Goal: Information Seeking & Learning: Find specific fact

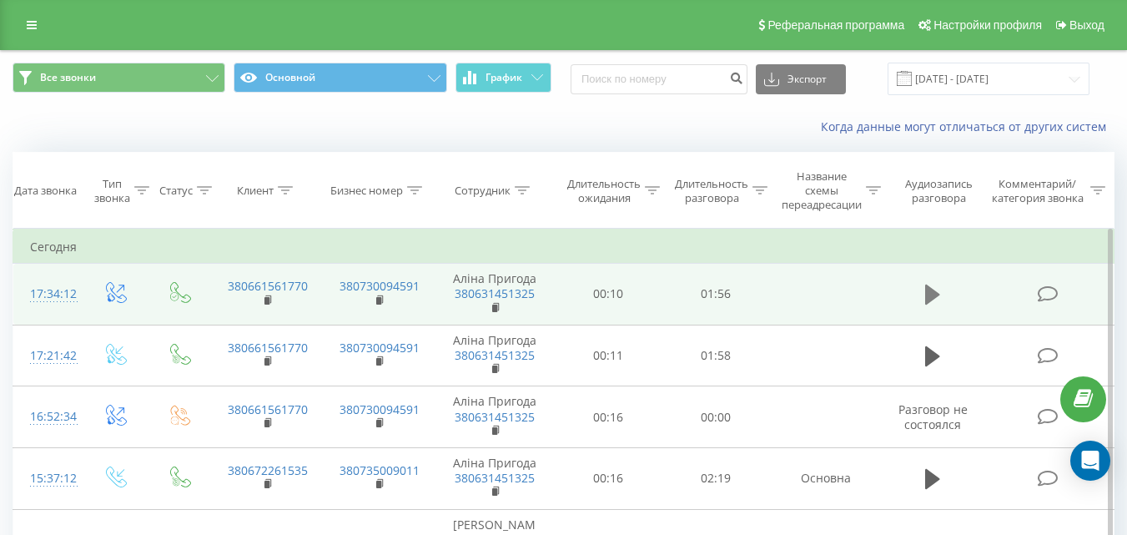
click at [927, 299] on icon at bounding box center [932, 294] width 15 height 20
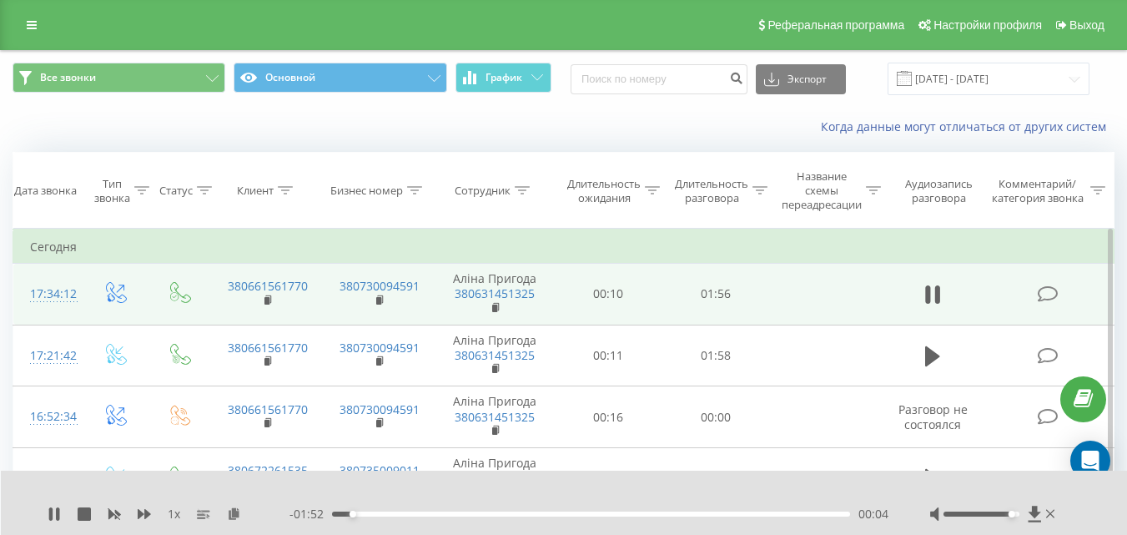
drag, startPoint x: 984, startPoint y: 515, endPoint x: 1008, endPoint y: 522, distance: 25.3
click at [1008, 522] on div "1 x - 01:52 00:04 00:04" at bounding box center [564, 502] width 1127 height 64
click at [1018, 513] on div "Accessibility label" at bounding box center [1019, 514] width 7 height 7
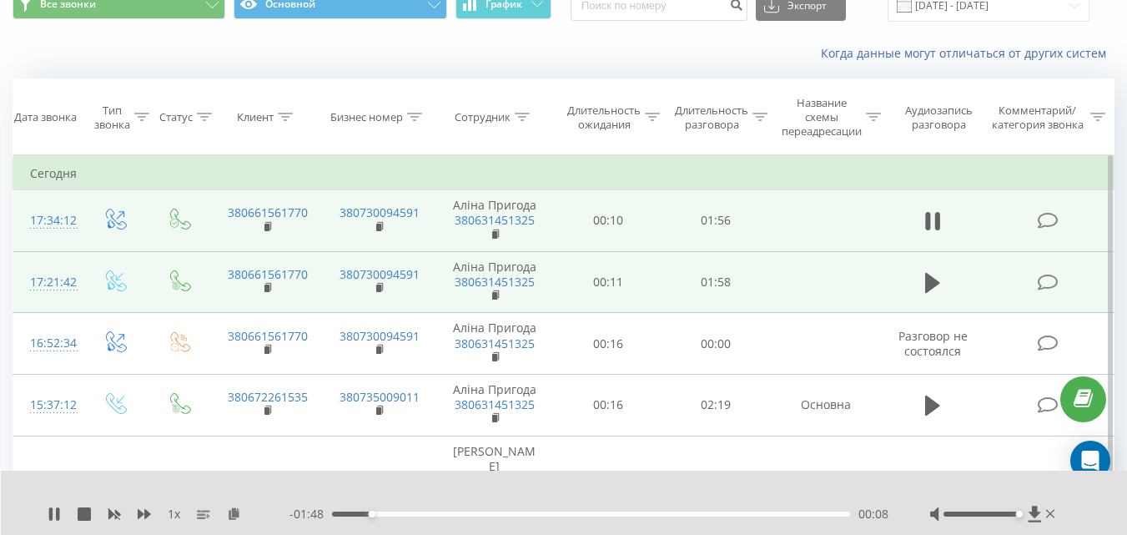
scroll to position [250, 0]
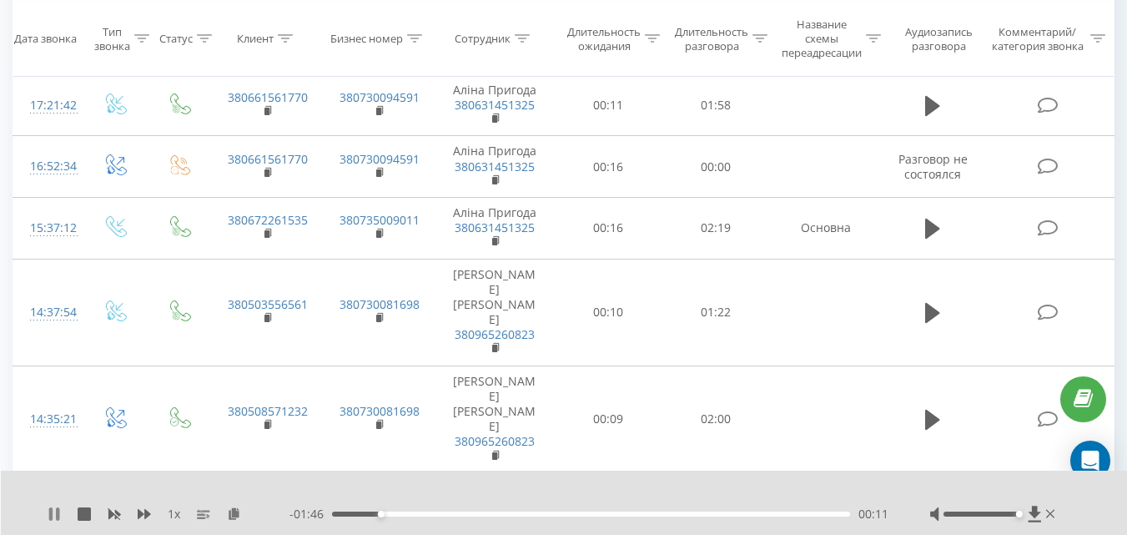
click at [51, 511] on icon at bounding box center [50, 513] width 3 height 13
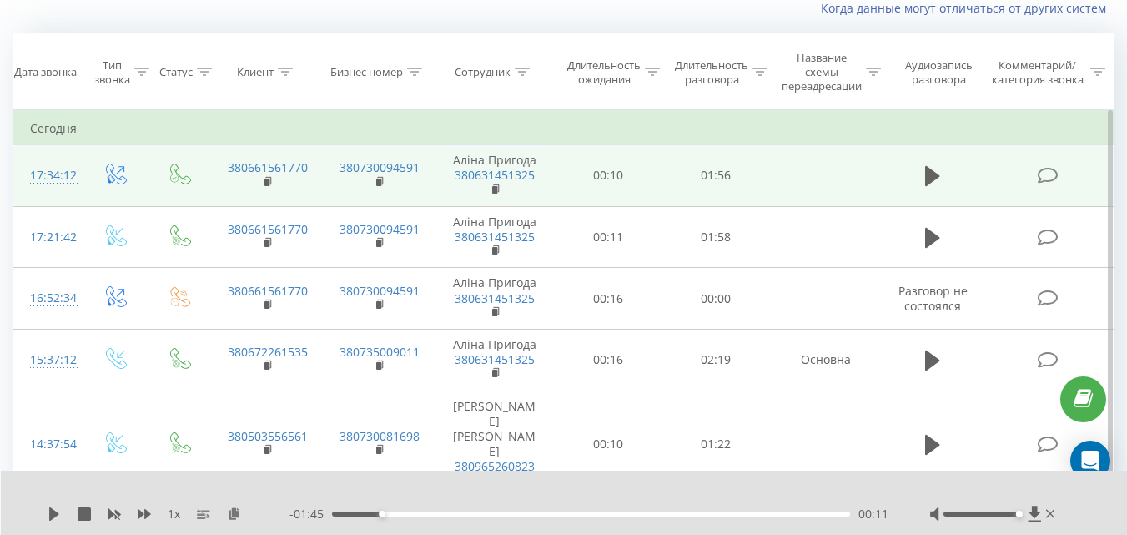
scroll to position [0, 0]
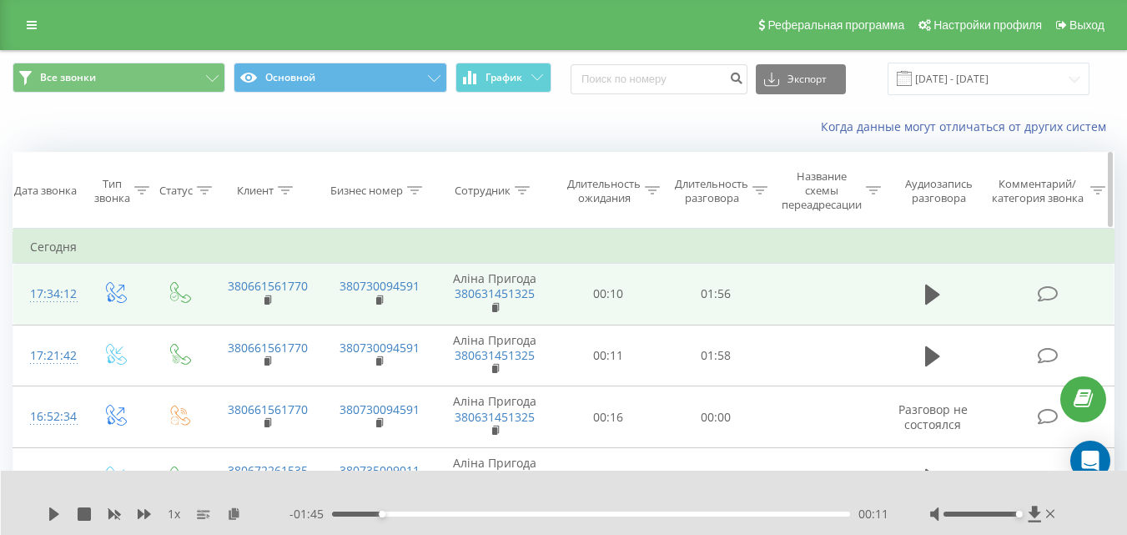
click at [528, 194] on icon at bounding box center [522, 190] width 15 height 8
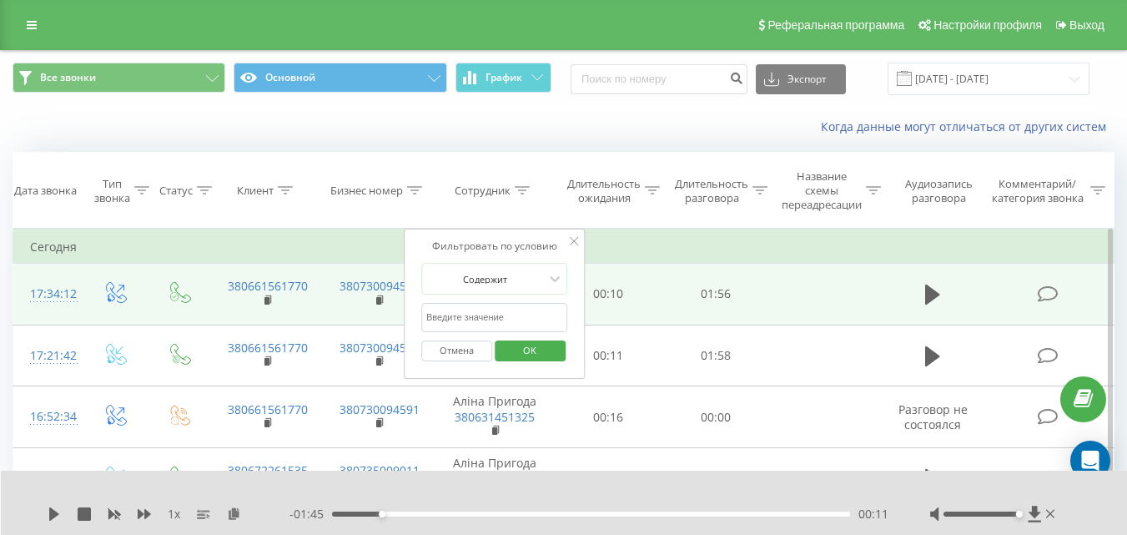
click at [469, 320] on input "text" at bounding box center [494, 317] width 147 height 29
type input "F"
click at [512, 349] on span "OK" at bounding box center [529, 350] width 47 height 26
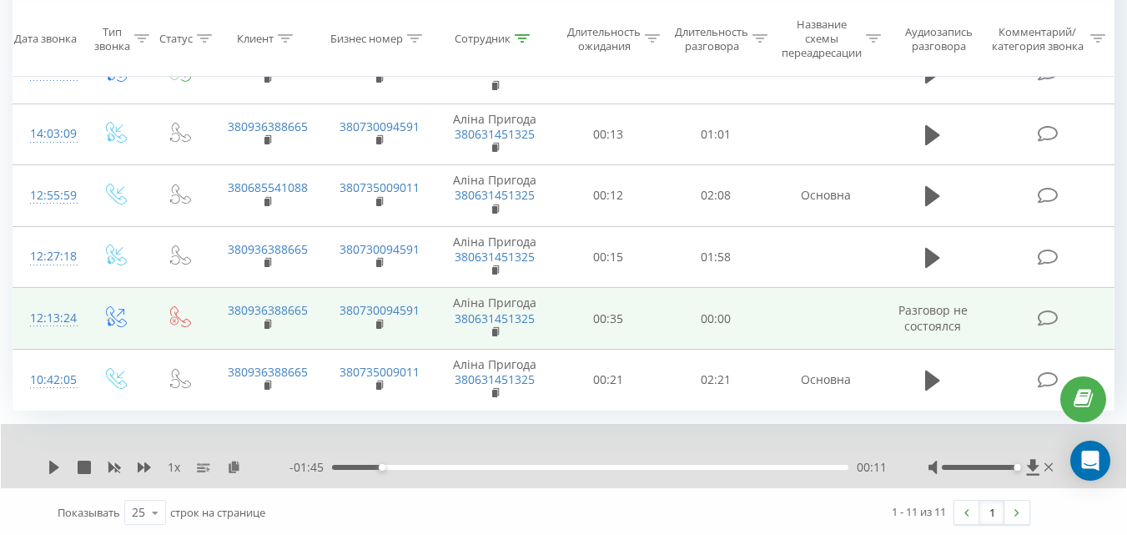
scroll to position [531, 0]
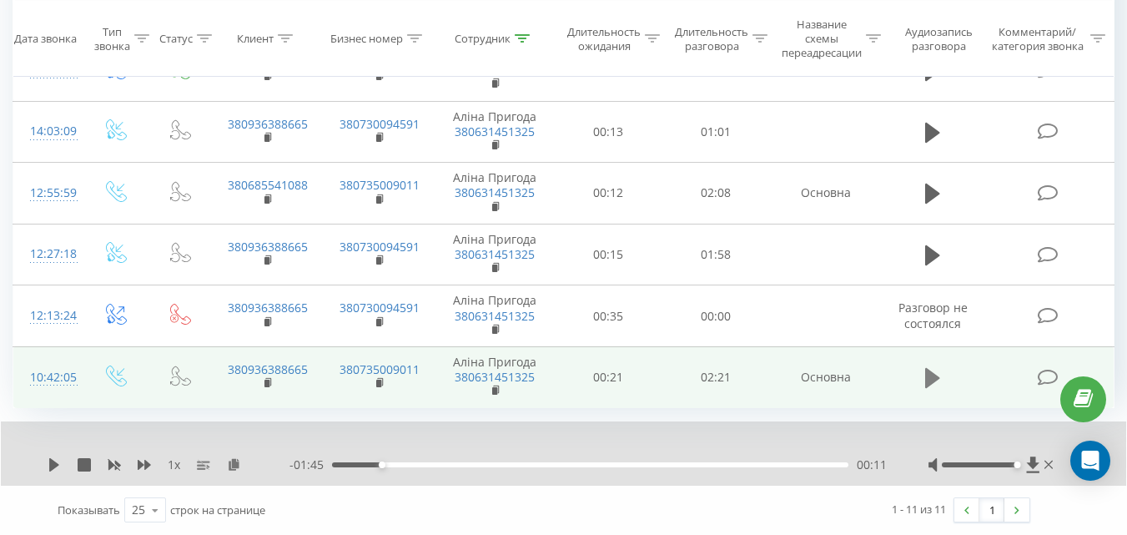
click at [936, 377] on icon at bounding box center [932, 378] width 15 height 20
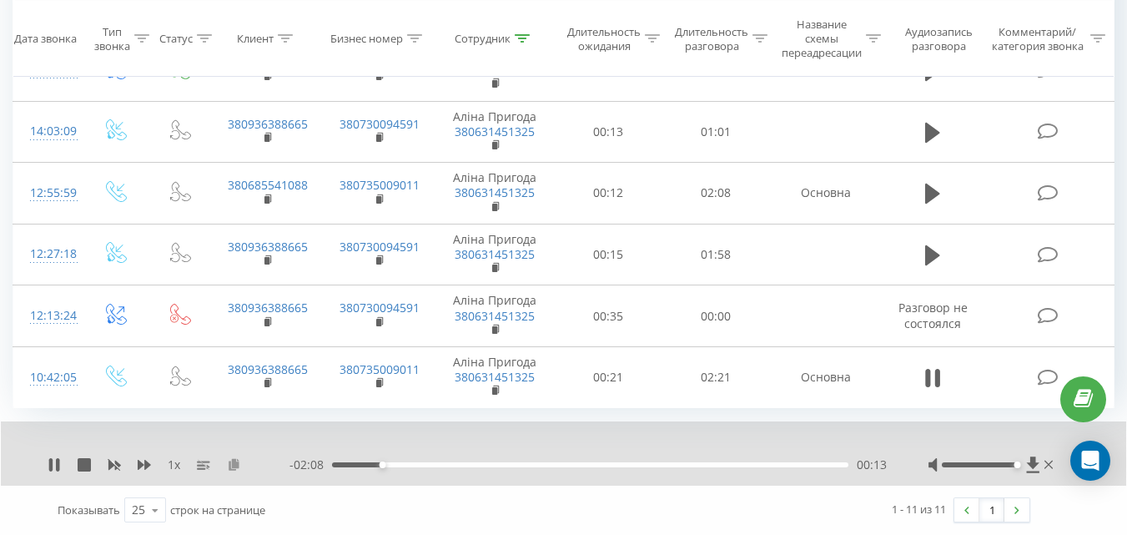
click at [235, 467] on icon at bounding box center [234, 464] width 14 height 12
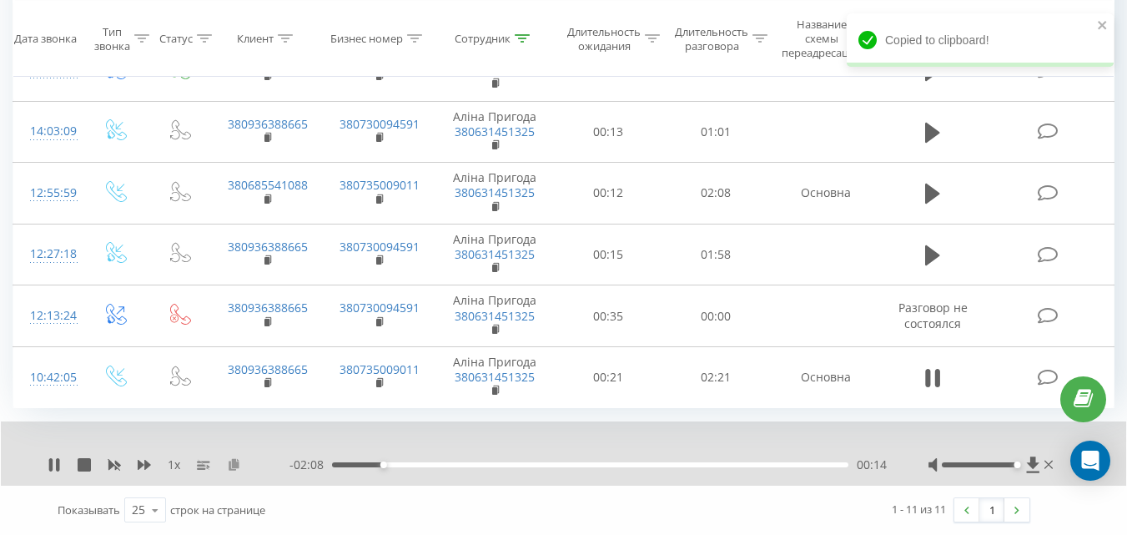
click at [235, 467] on icon at bounding box center [234, 464] width 14 height 12
click at [1098, 87] on icon "close" at bounding box center [1103, 89] width 12 height 13
click at [1104, 28] on icon "close" at bounding box center [1103, 24] width 12 height 13
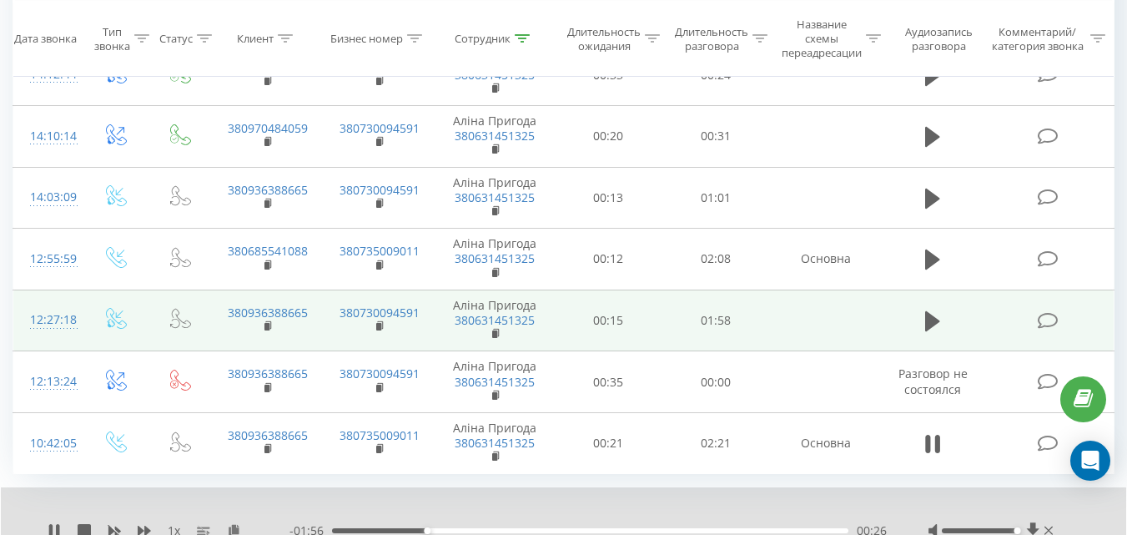
scroll to position [447, 0]
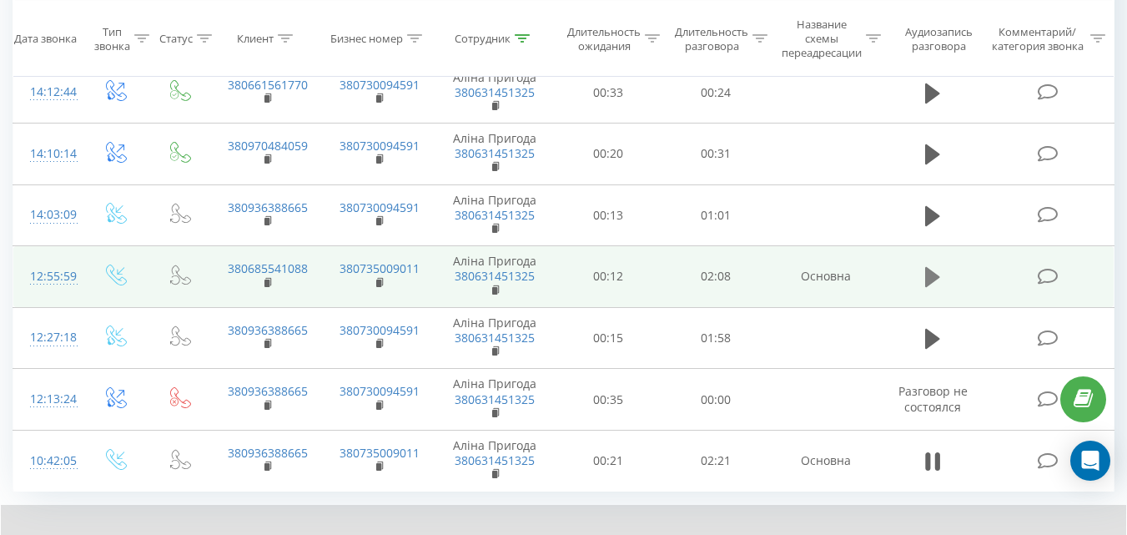
click at [925, 272] on icon at bounding box center [932, 276] width 15 height 23
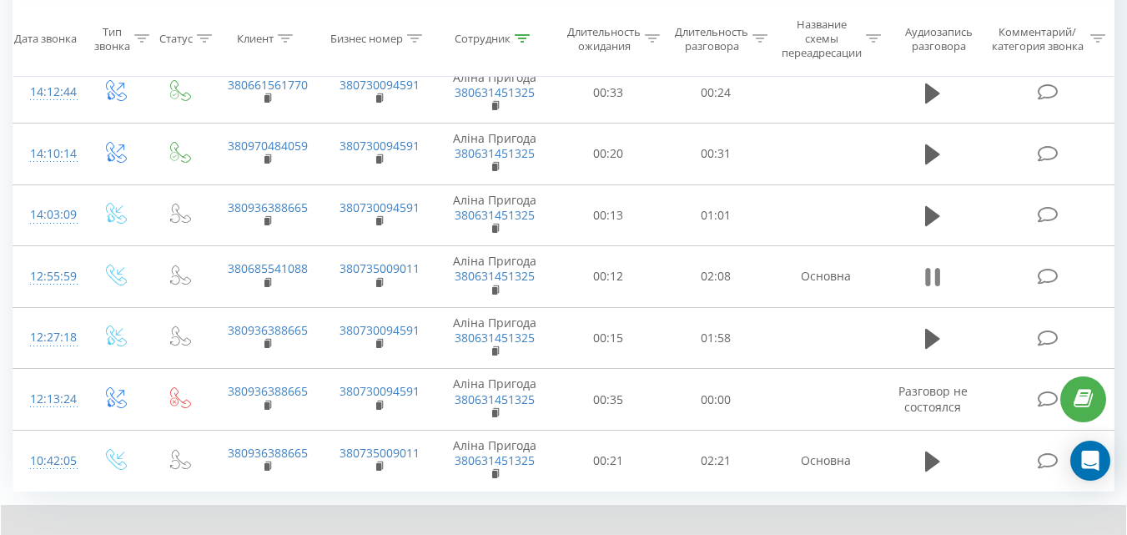
click at [931, 272] on icon at bounding box center [932, 276] width 15 height 23
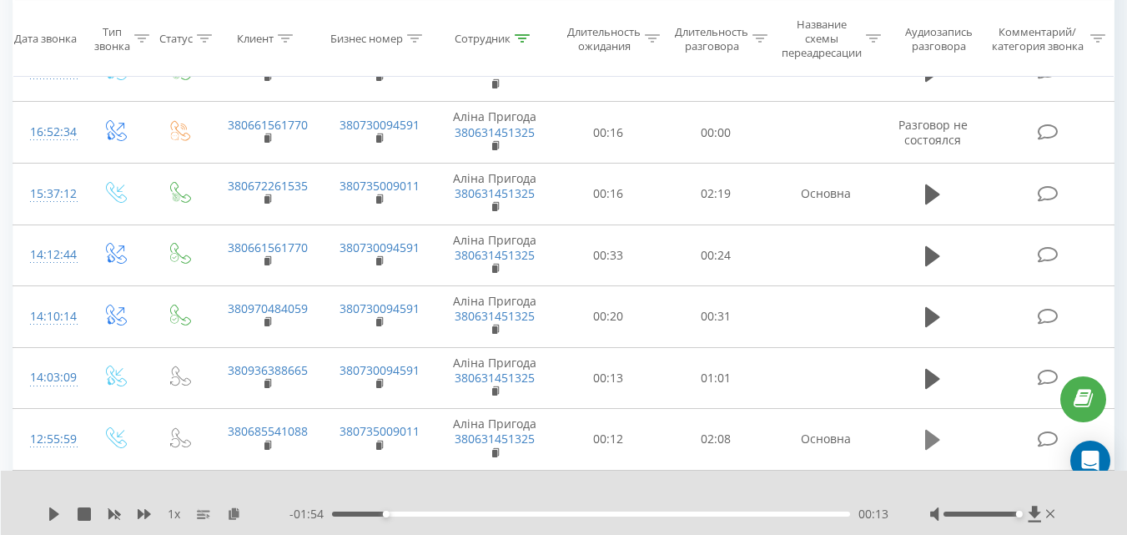
scroll to position [280, 0]
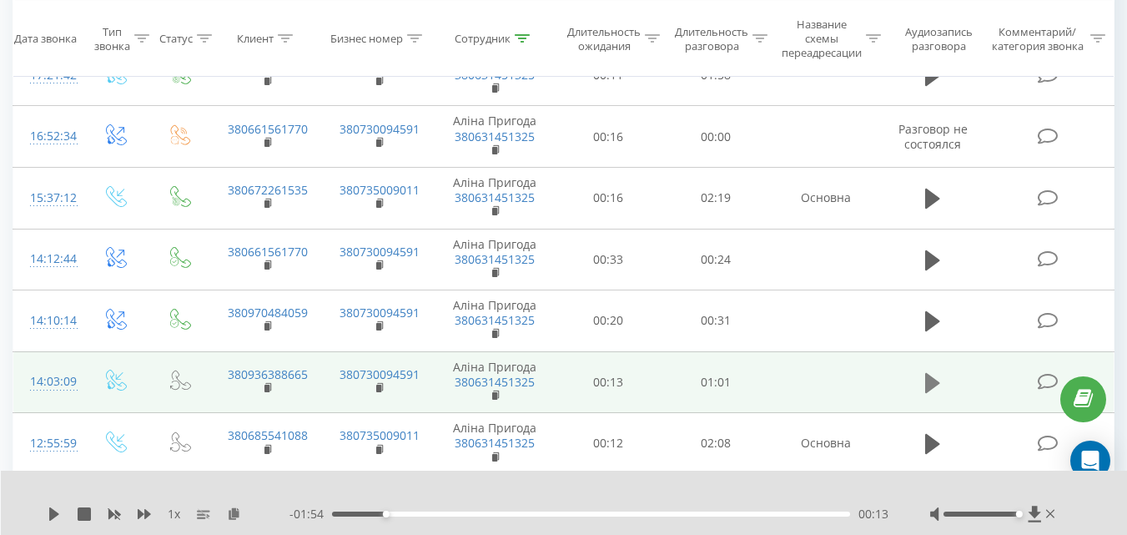
click at [932, 379] on icon at bounding box center [932, 383] width 15 height 20
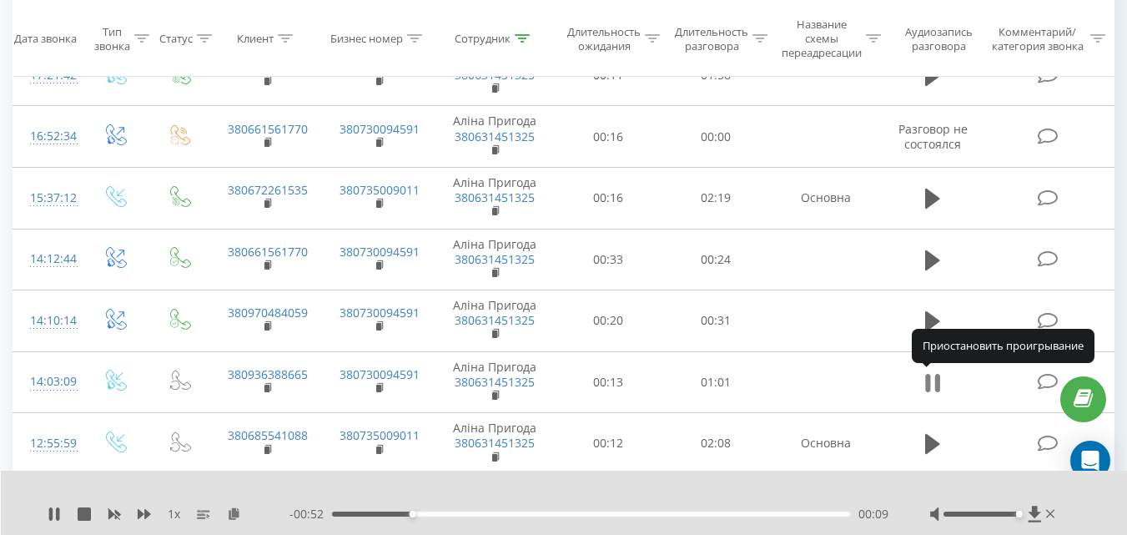
click at [930, 385] on icon at bounding box center [928, 383] width 5 height 18
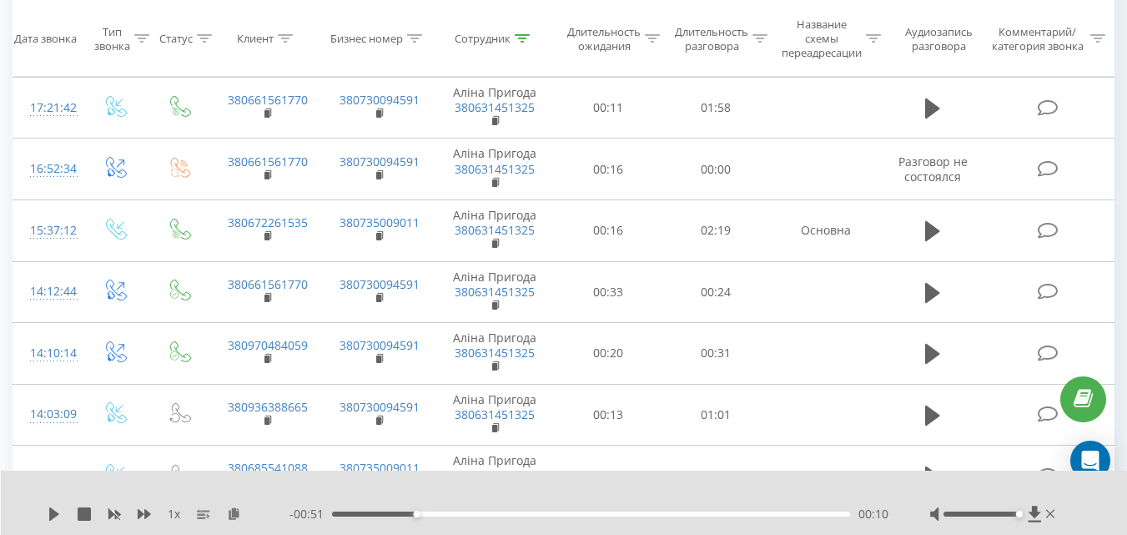
scroll to position [216, 0]
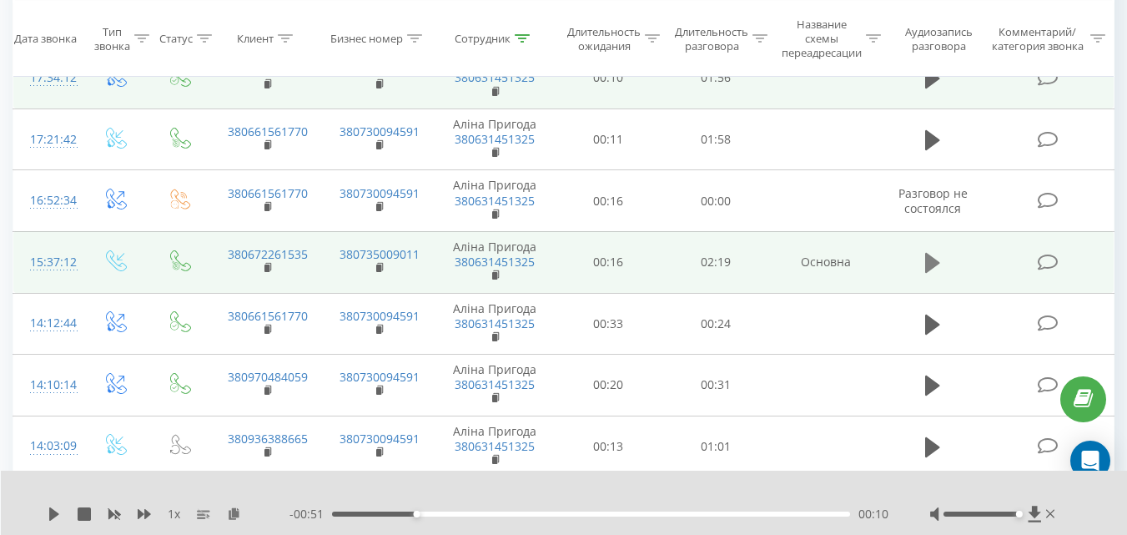
click at [933, 259] on icon at bounding box center [932, 263] width 15 height 20
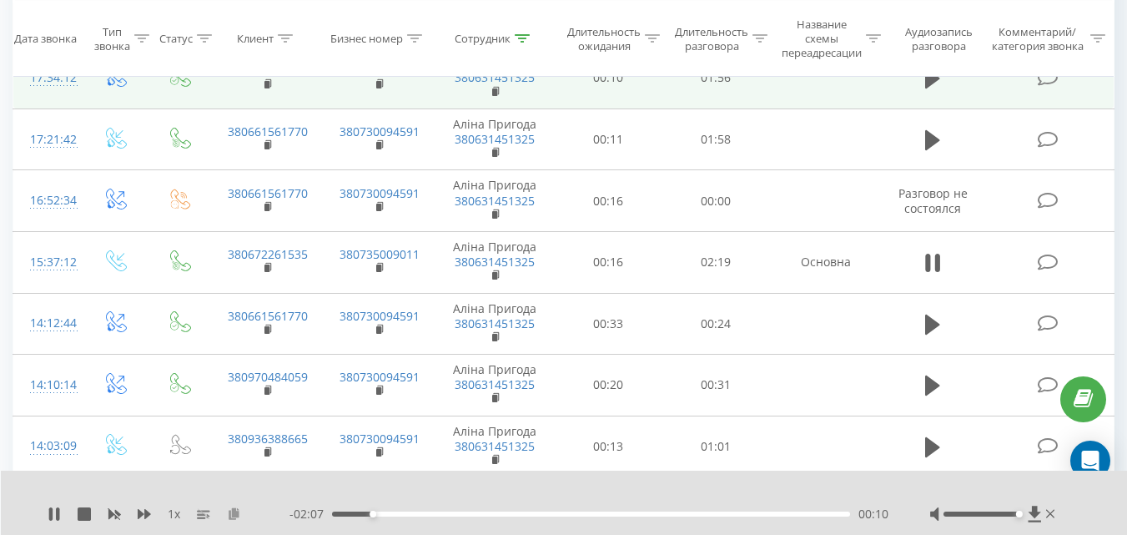
click at [232, 511] on icon at bounding box center [234, 513] width 14 height 12
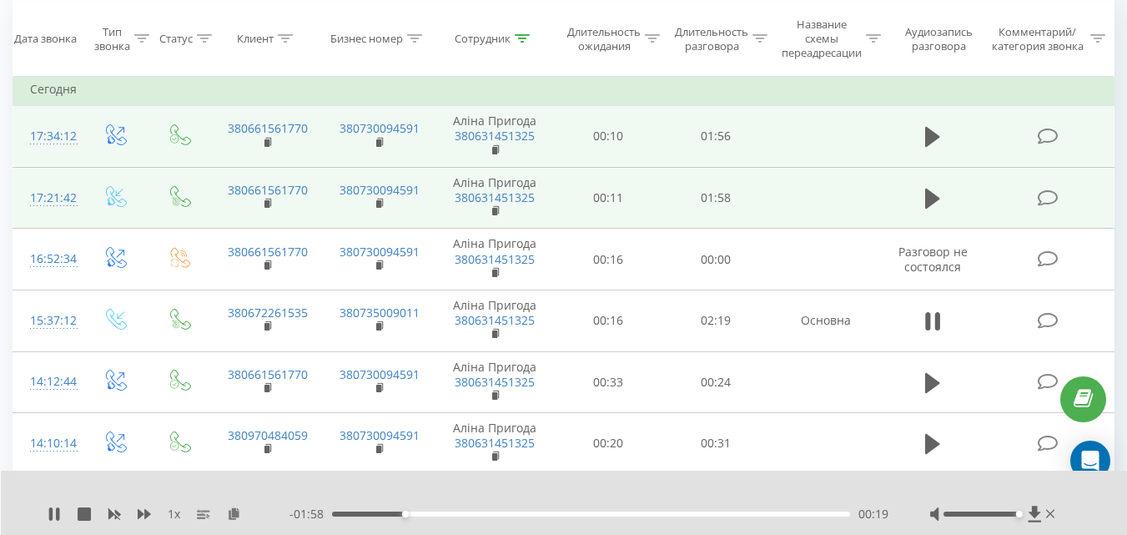
scroll to position [133, 0]
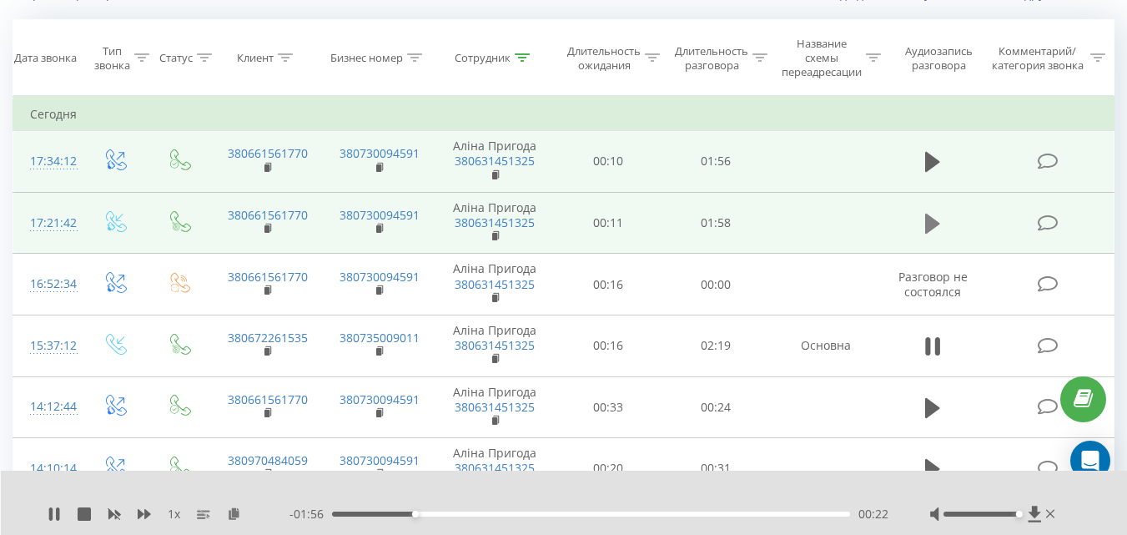
click at [932, 216] on icon at bounding box center [932, 223] width 15 height 23
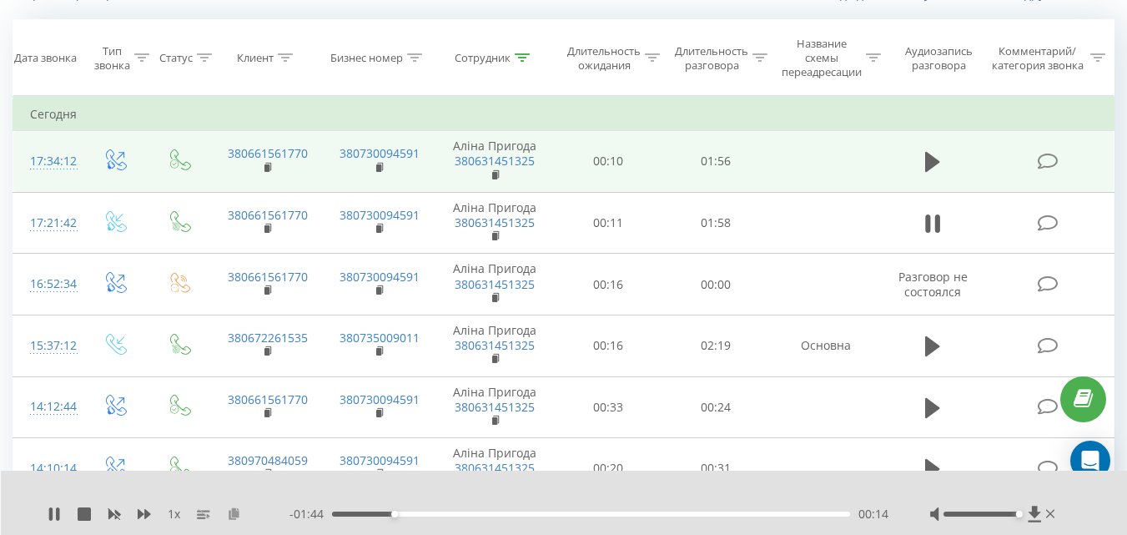
click at [235, 517] on icon at bounding box center [234, 513] width 14 height 12
click at [624, 511] on div "01:07" at bounding box center [591, 513] width 518 height 5
click at [802, 513] on div "01:07" at bounding box center [591, 513] width 518 height 5
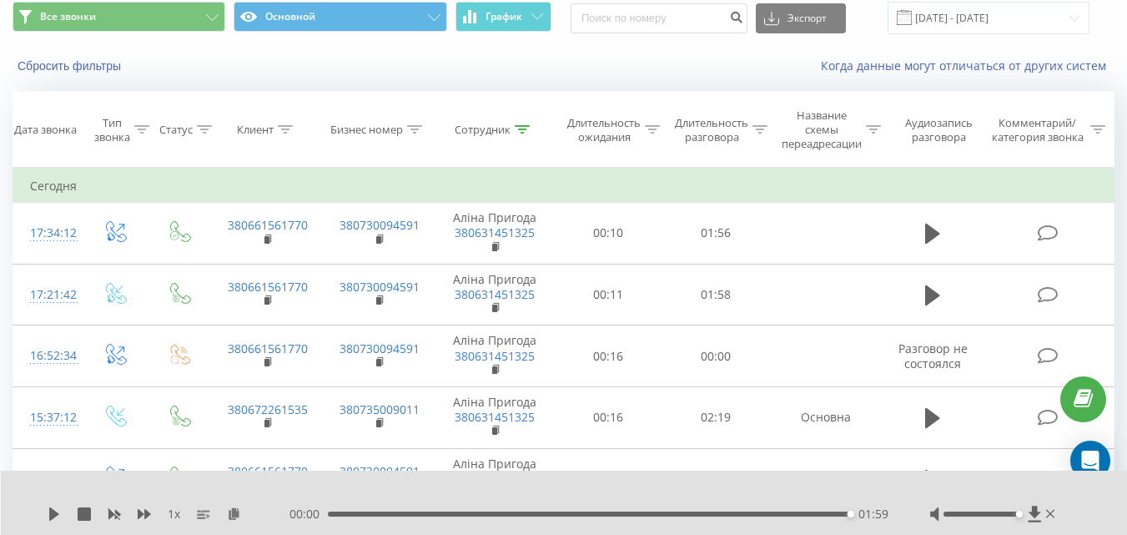
scroll to position [0, 0]
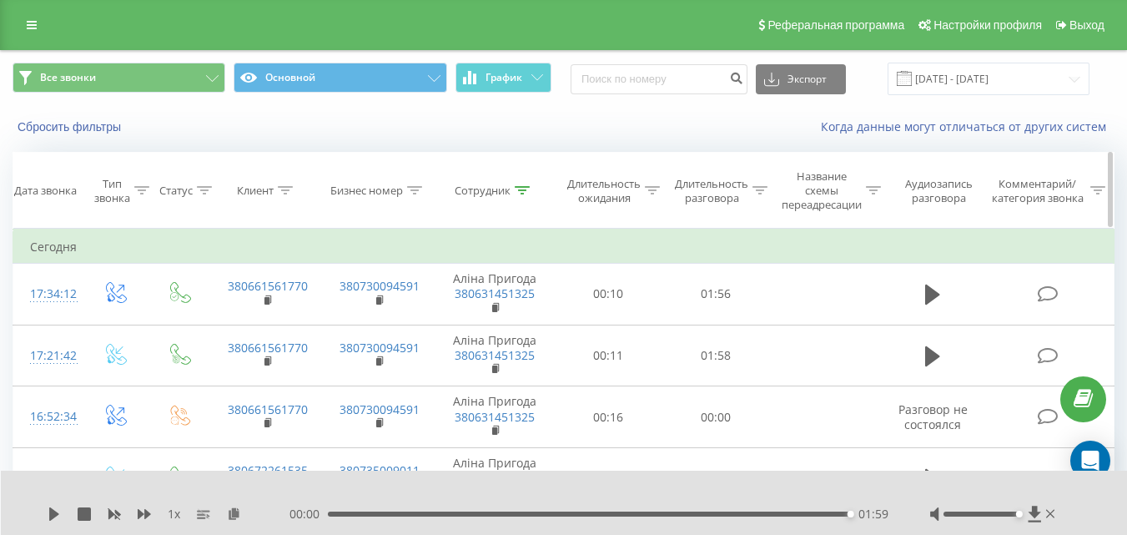
click at [523, 192] on icon at bounding box center [522, 190] width 15 height 8
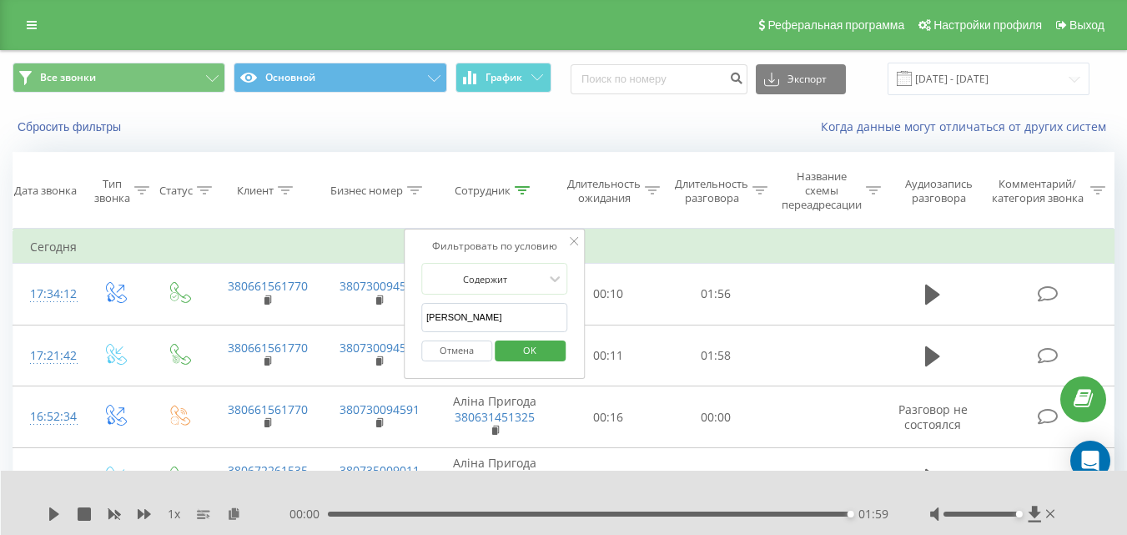
click at [465, 312] on input "[PERSON_NAME]" at bounding box center [494, 317] width 147 height 29
type input "[PERSON_NAME]"
click at [507, 357] on span "OK" at bounding box center [529, 350] width 47 height 26
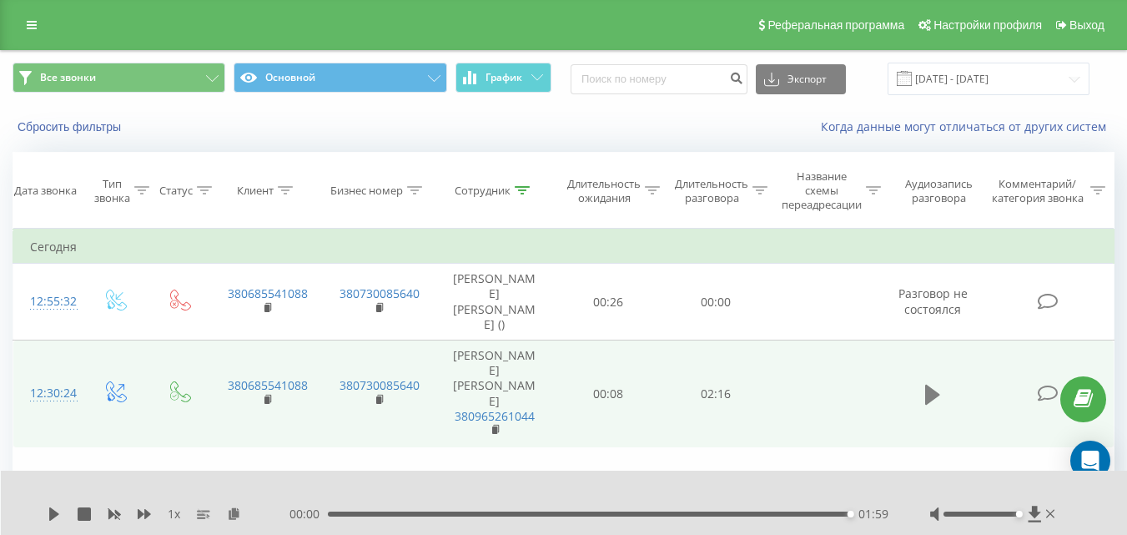
click at [930, 384] on icon at bounding box center [932, 394] width 15 height 20
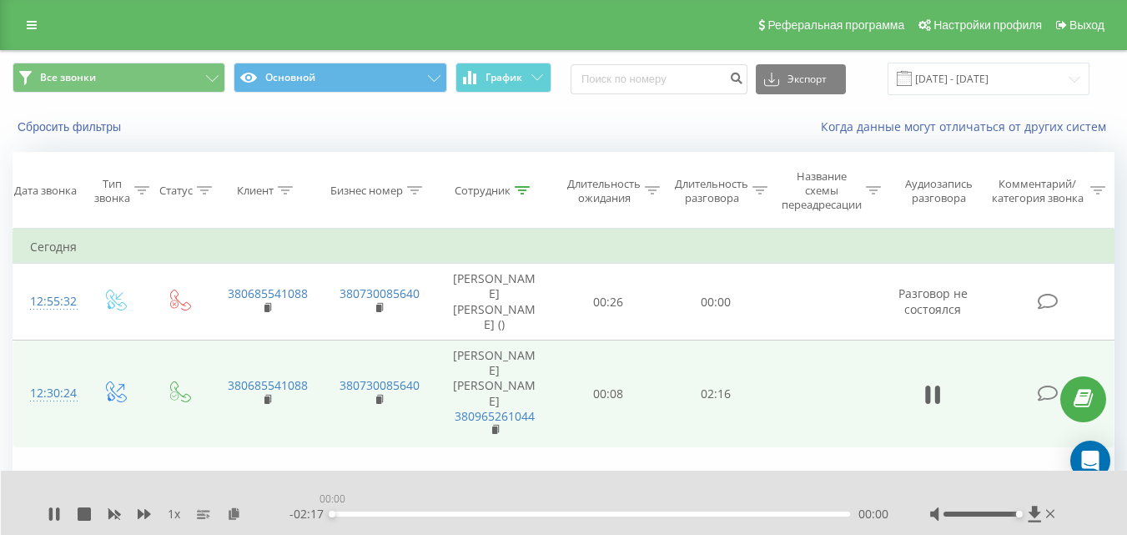
drag, startPoint x: 373, startPoint y: 514, endPoint x: 330, endPoint y: 516, distance: 43.4
click at [330, 516] on div "00:00" at bounding box center [332, 514] width 7 height 7
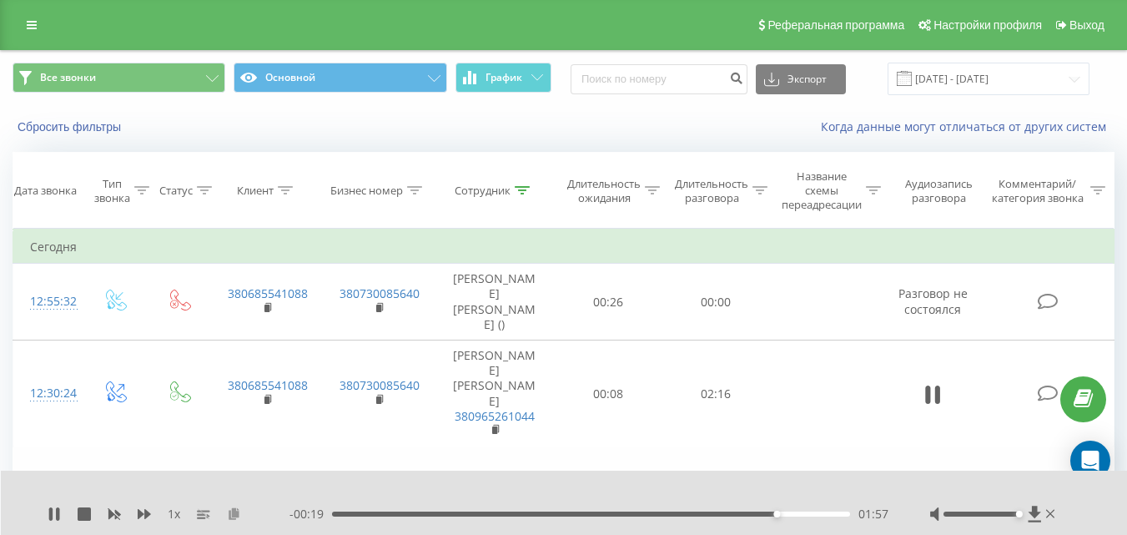
click at [235, 510] on icon at bounding box center [234, 513] width 14 height 12
click at [937, 385] on icon at bounding box center [937, 394] width 5 height 18
click at [527, 184] on div at bounding box center [522, 191] width 15 height 14
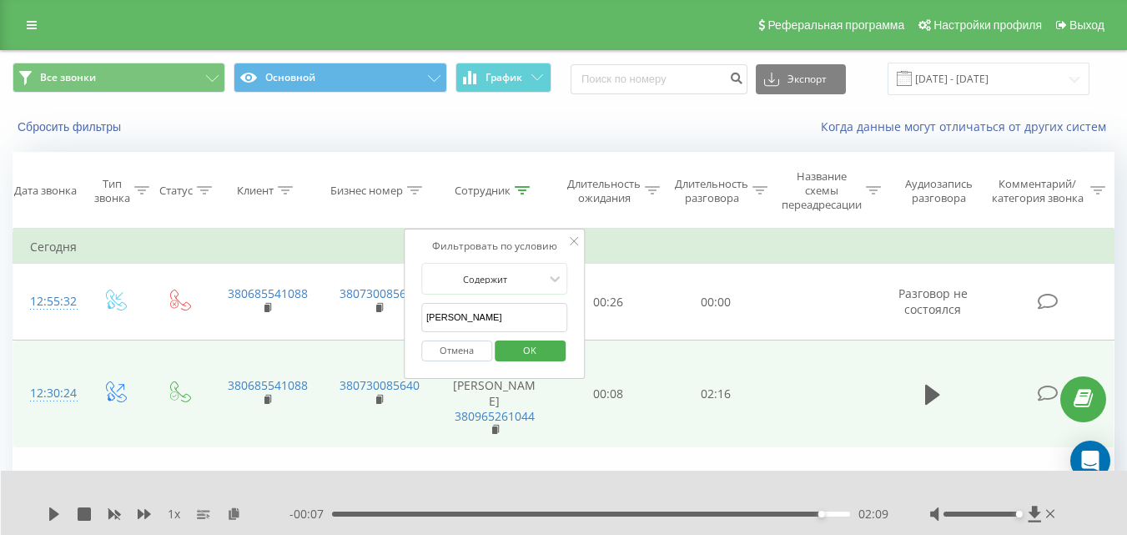
drag, startPoint x: 479, startPoint y: 312, endPoint x: 393, endPoint y: 323, distance: 86.6
click at [393, 323] on table "Фильтровать по условию Равно Введите значение Отмена OK Фильтровать по условию …" at bounding box center [564, 338] width 1102 height 219
type input "[PERSON_NAME]"
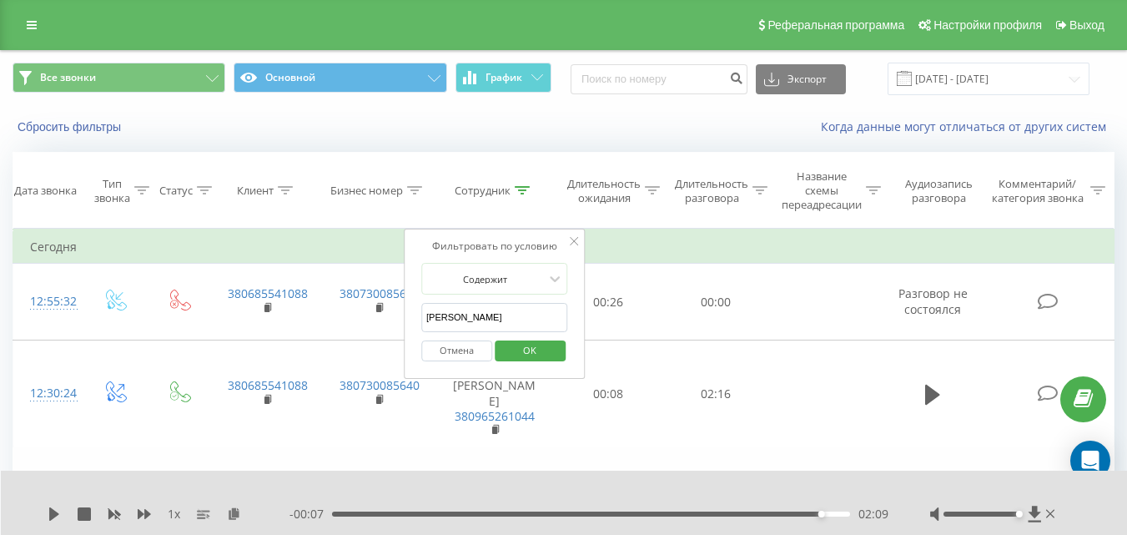
type input "Анастасія"
click at [534, 354] on span "OK" at bounding box center [529, 350] width 47 height 26
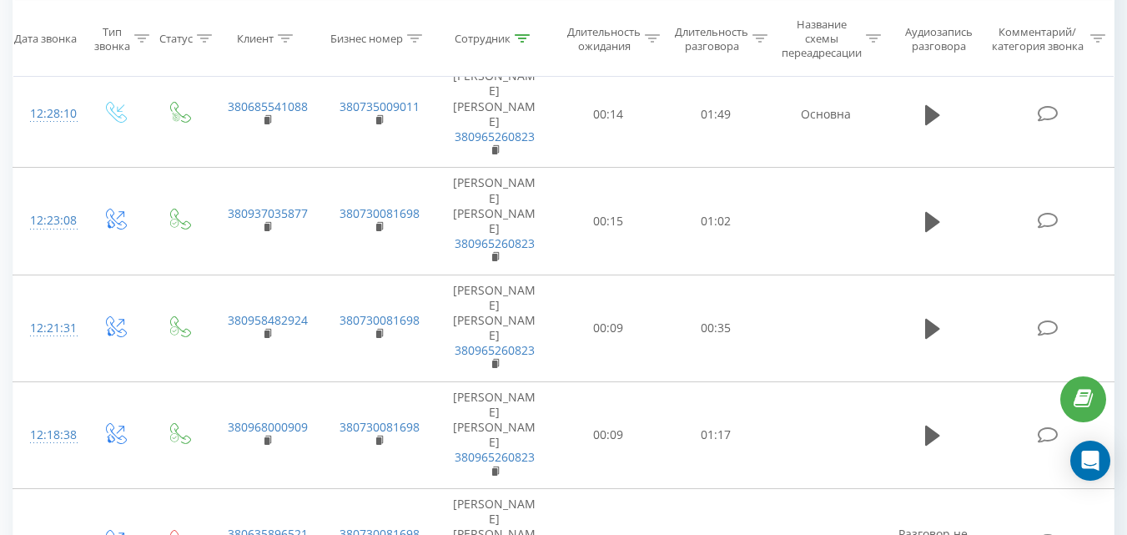
scroll to position [516, 0]
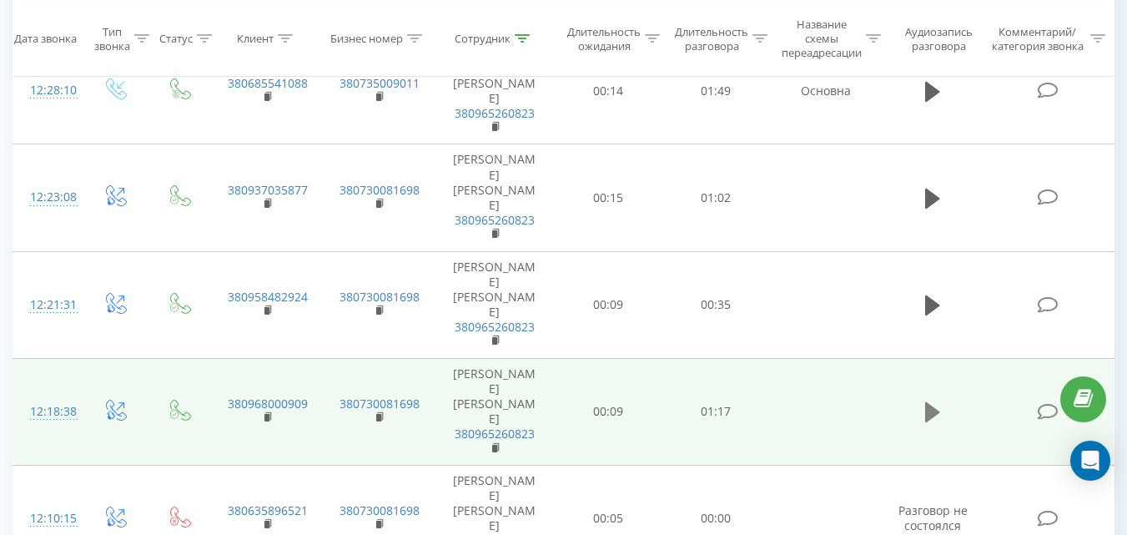
click at [929, 402] on icon at bounding box center [932, 412] width 15 height 20
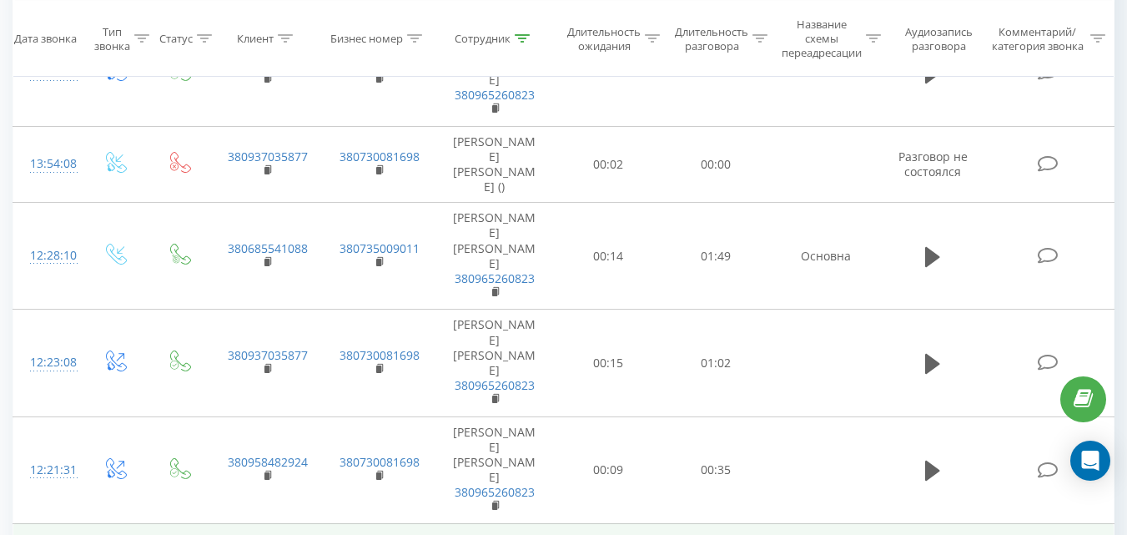
scroll to position [350, 0]
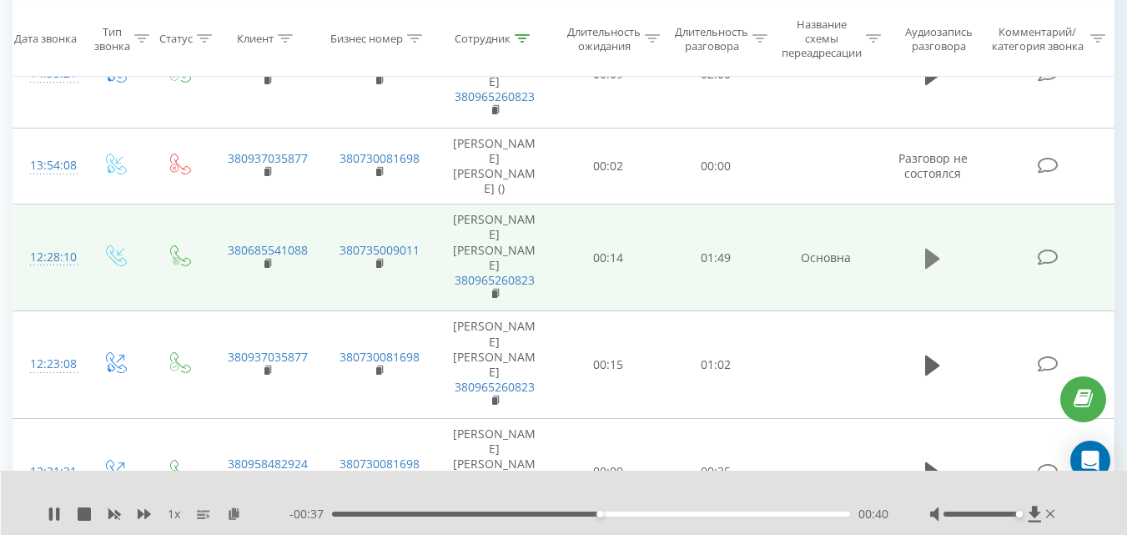
click at [934, 249] on icon at bounding box center [932, 259] width 15 height 20
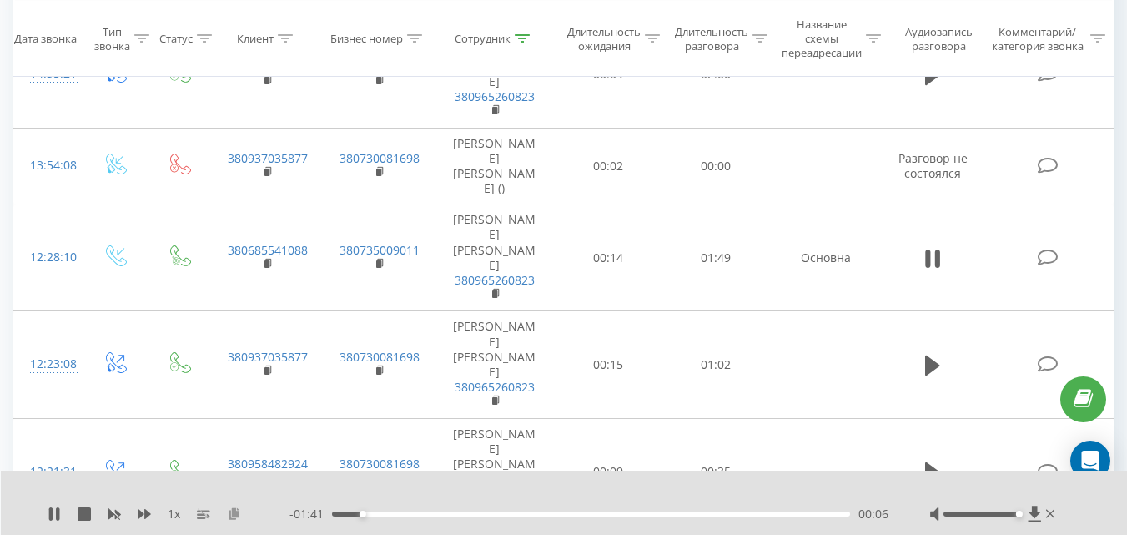
click at [237, 516] on icon at bounding box center [234, 513] width 14 height 12
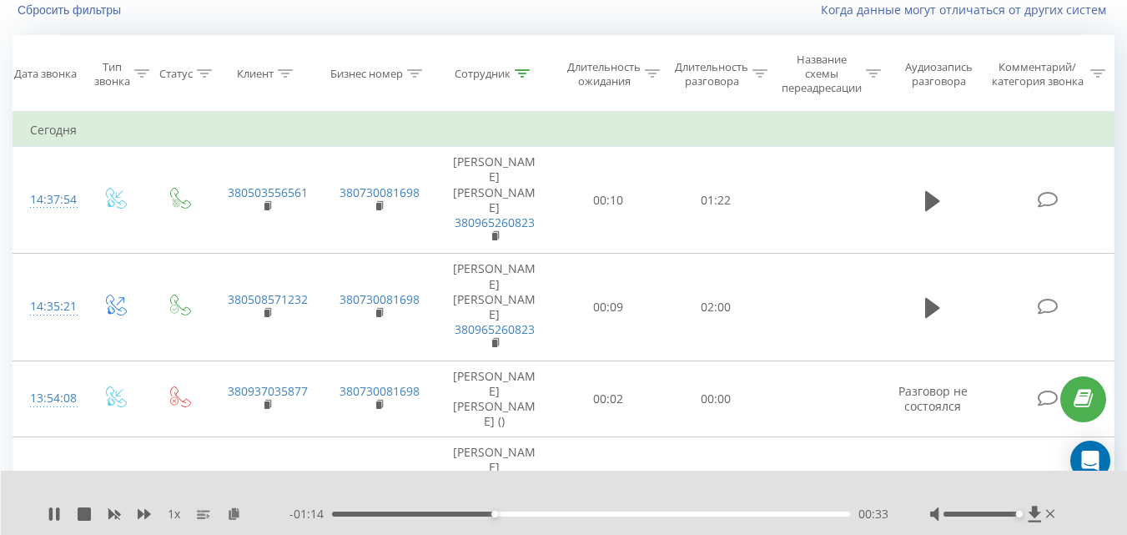
scroll to position [99, 0]
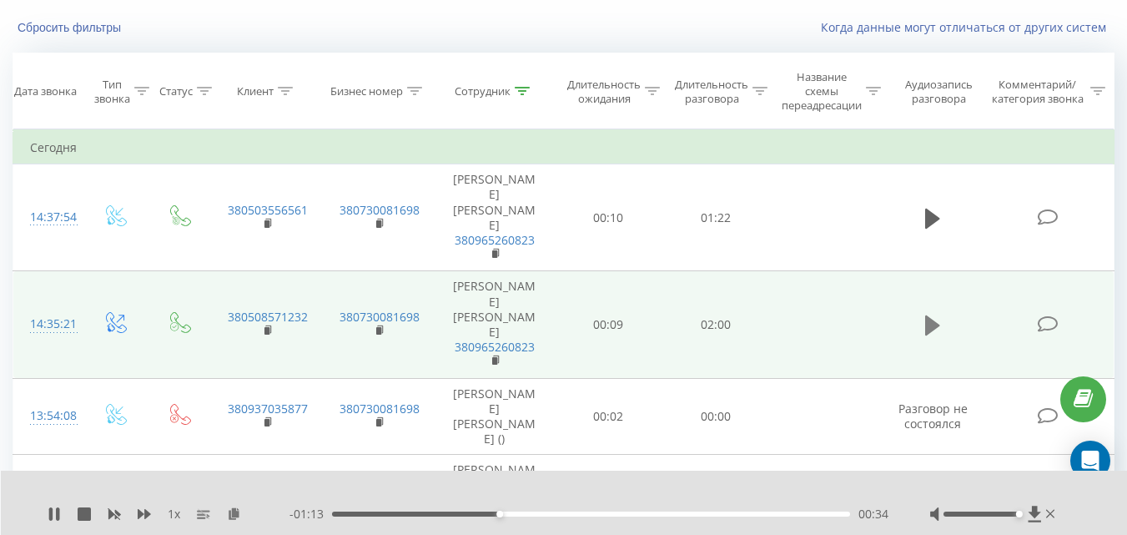
click at [930, 315] on icon at bounding box center [932, 325] width 15 height 20
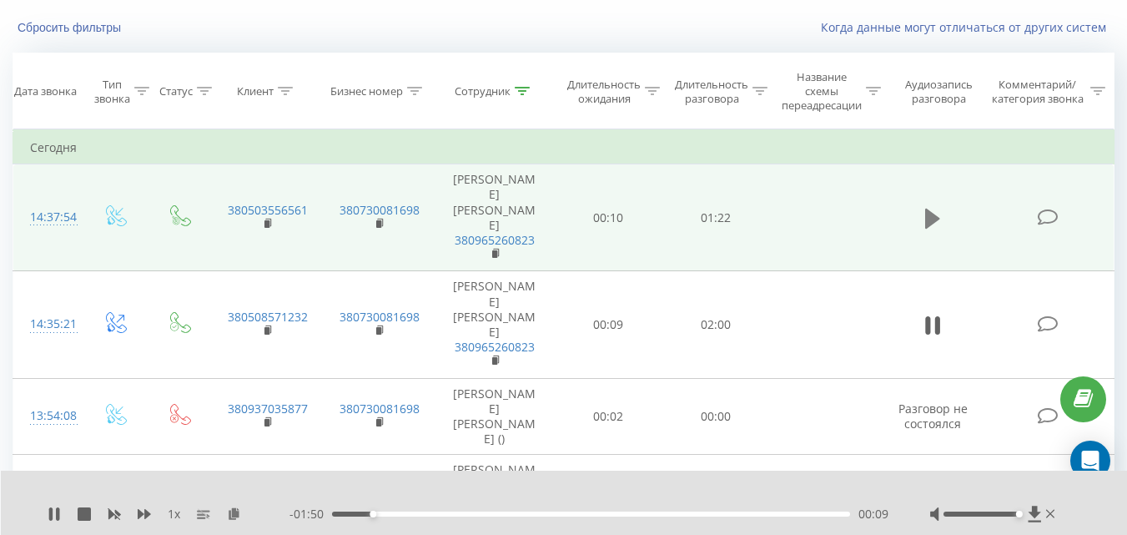
click at [926, 209] on icon at bounding box center [932, 219] width 15 height 20
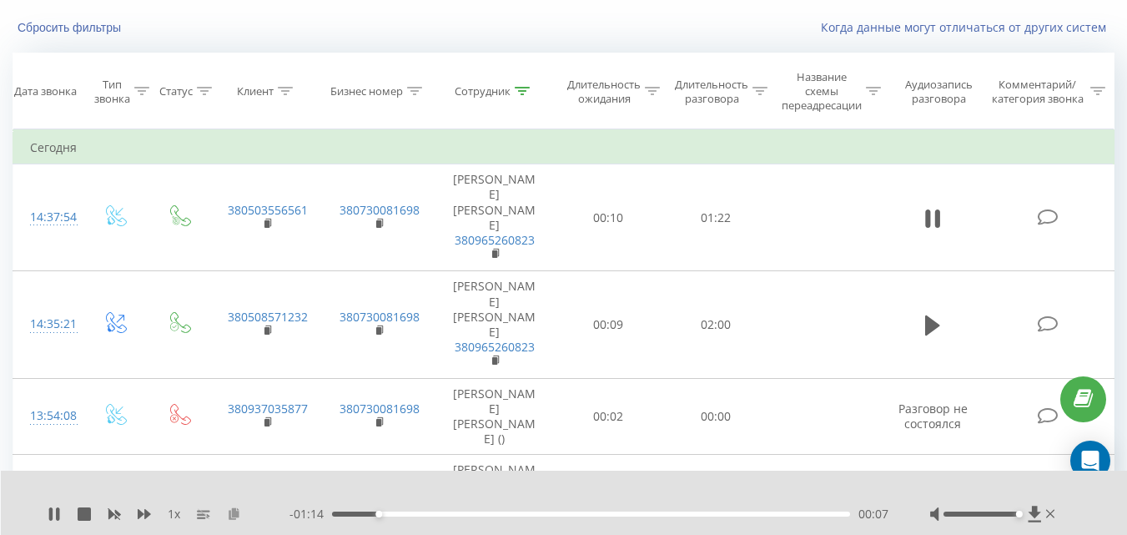
click at [232, 515] on icon at bounding box center [234, 513] width 14 height 12
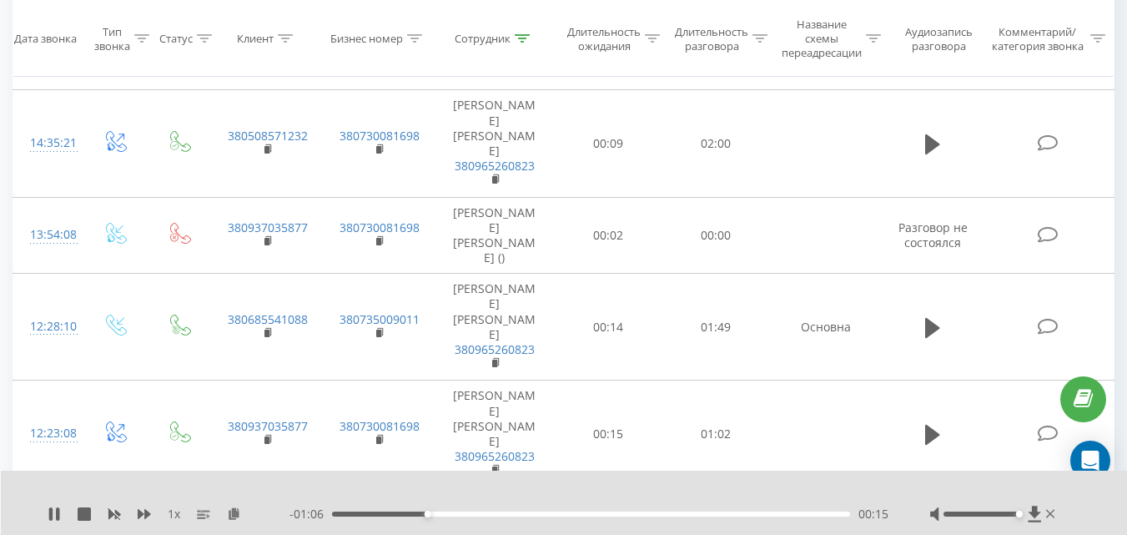
scroll to position [266, 0]
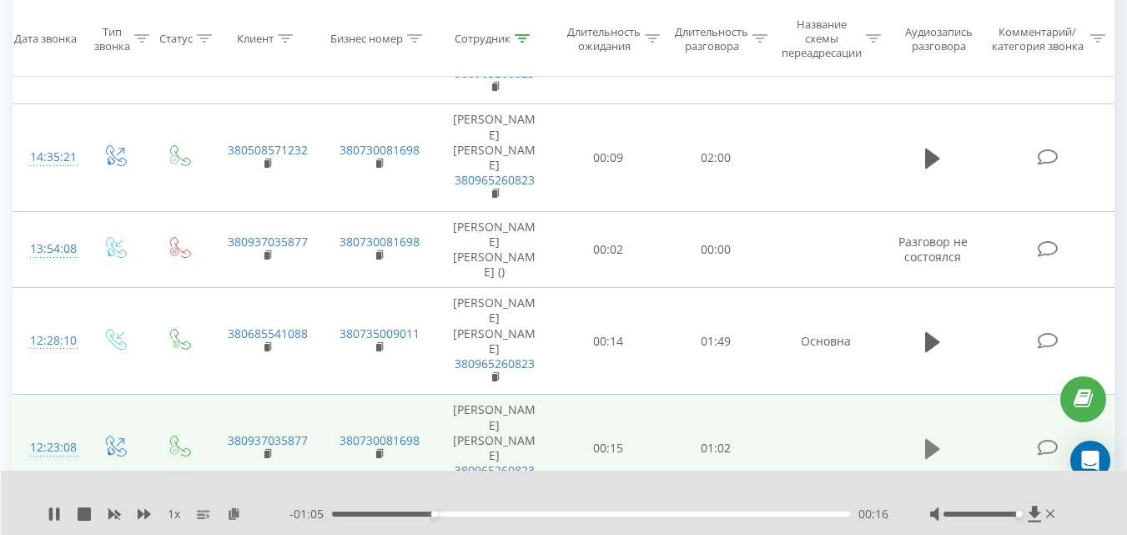
click at [930, 439] on icon at bounding box center [932, 449] width 15 height 20
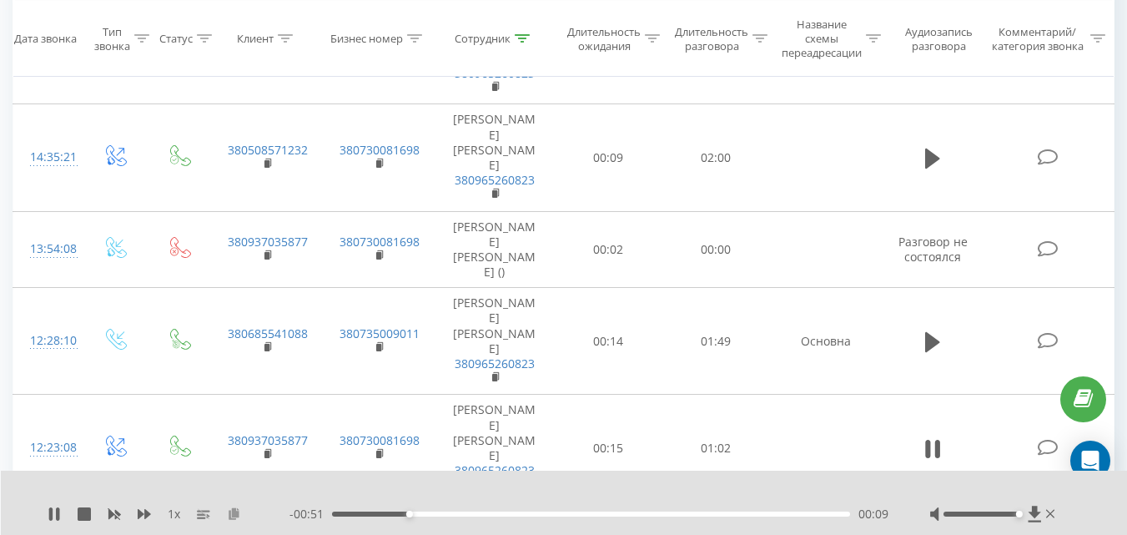
click at [239, 511] on icon at bounding box center [234, 513] width 14 height 12
